Goal: Information Seeking & Learning: Learn about a topic

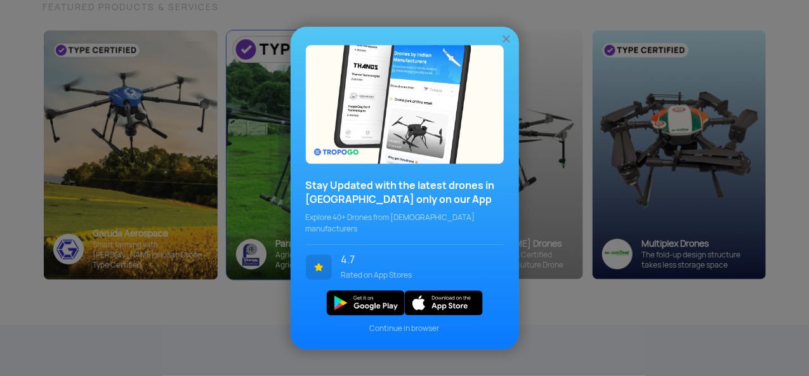
scroll to position [169, 0]
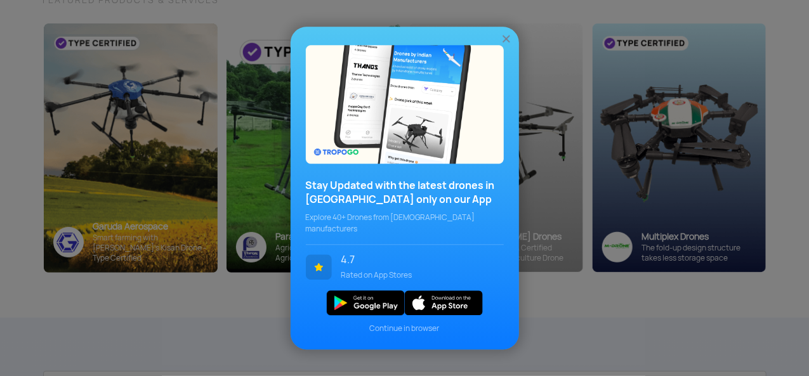
click at [508, 39] on img at bounding box center [506, 38] width 13 height 13
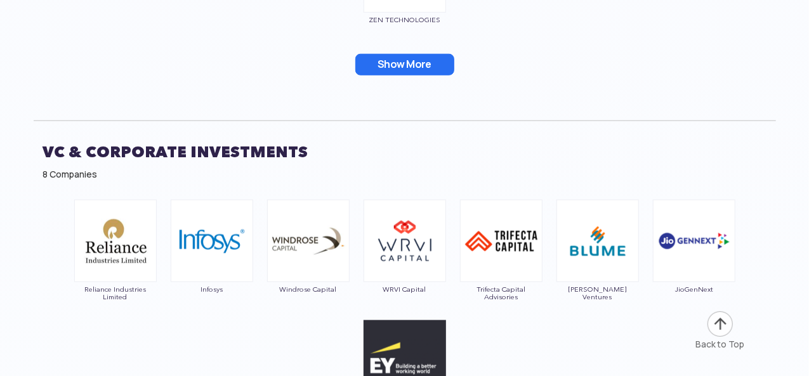
scroll to position [5447, 0]
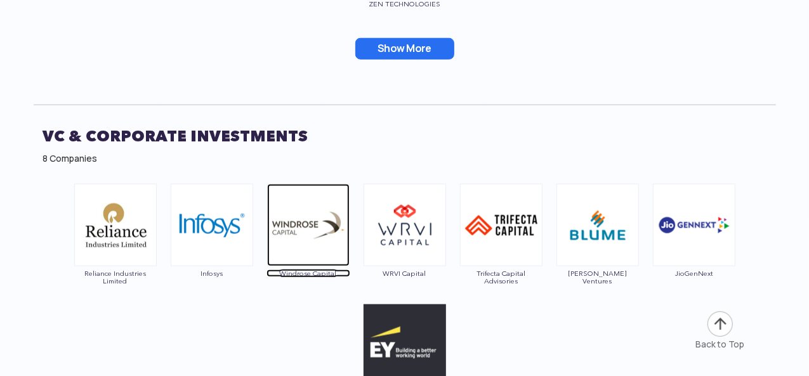
click at [295, 225] on img at bounding box center [308, 225] width 83 height 83
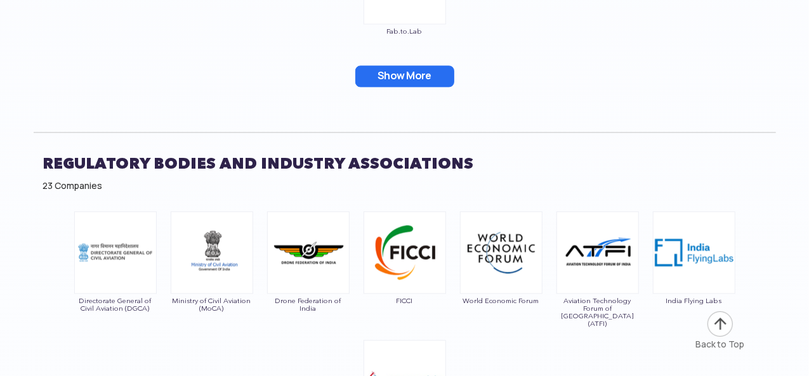
scroll to position [6149, 0]
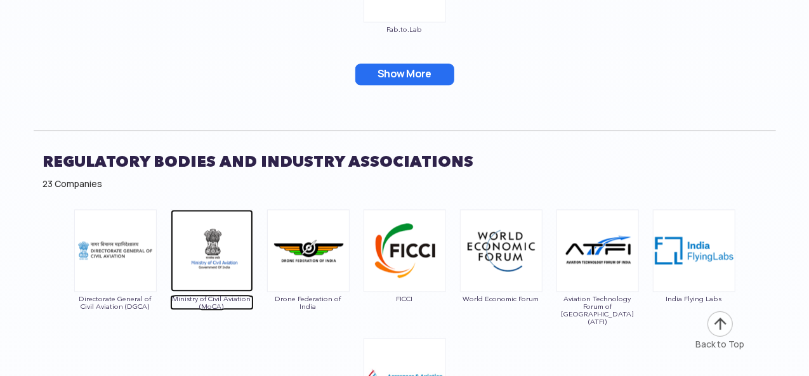
click at [215, 241] on img at bounding box center [212, 250] width 83 height 83
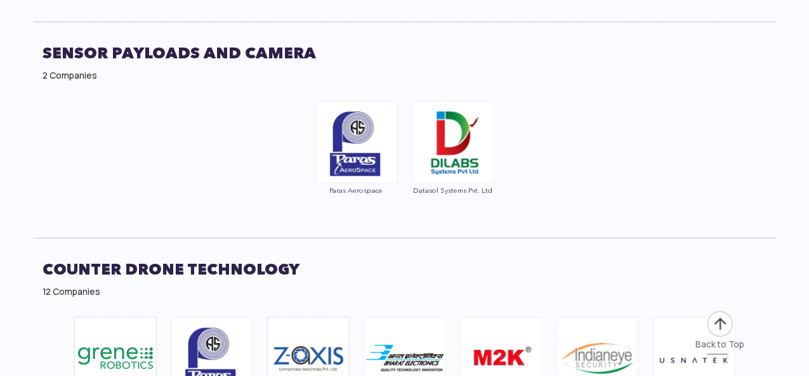
scroll to position [4923, 0]
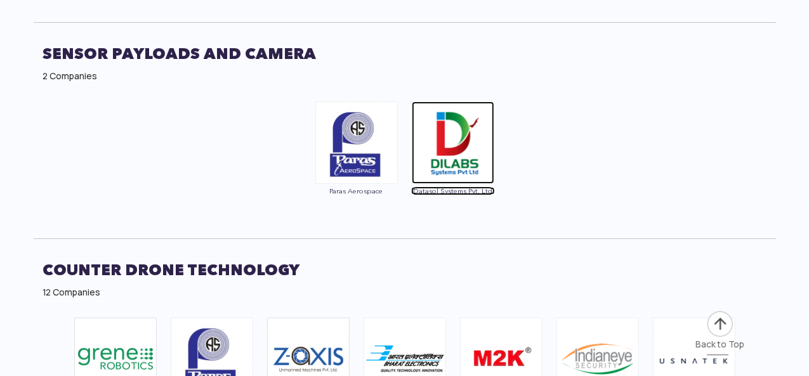
click at [462, 124] on img at bounding box center [453, 143] width 83 height 83
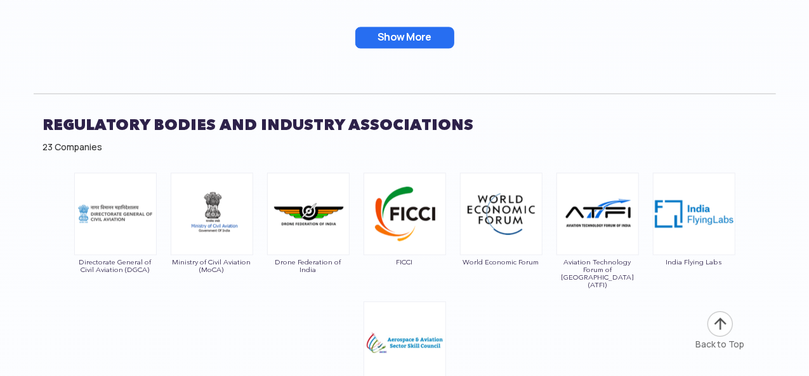
scroll to position [6186, 0]
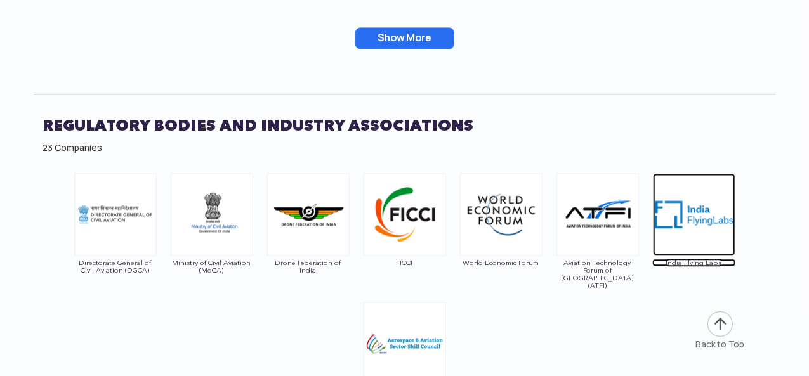
click at [691, 188] on img at bounding box center [694, 214] width 83 height 83
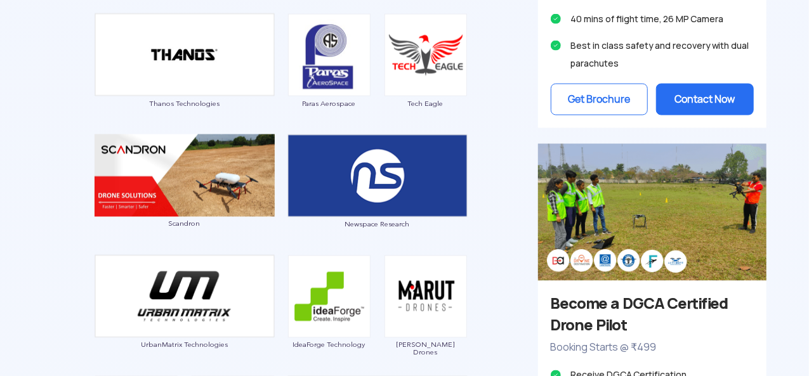
scroll to position [1028, 0]
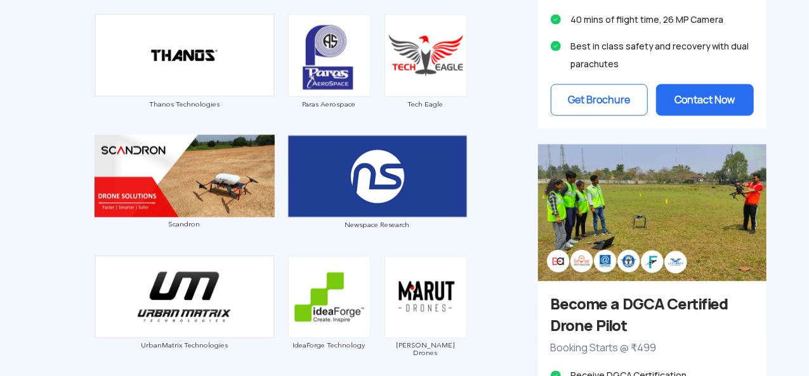
click at [696, 194] on img at bounding box center [652, 213] width 229 height 136
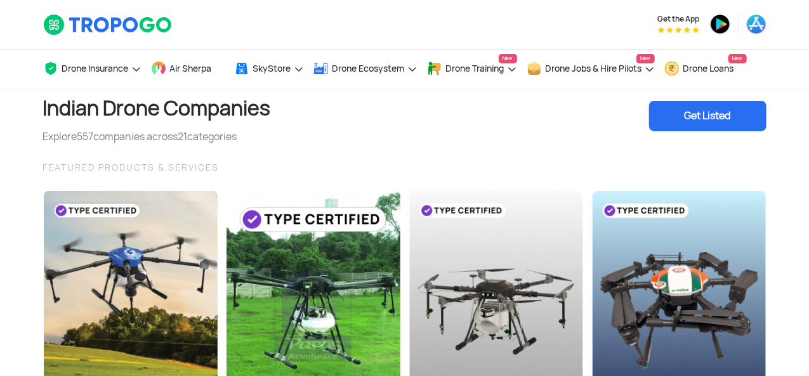
scroll to position [0, 0]
